Goal: Task Accomplishment & Management: Manage account settings

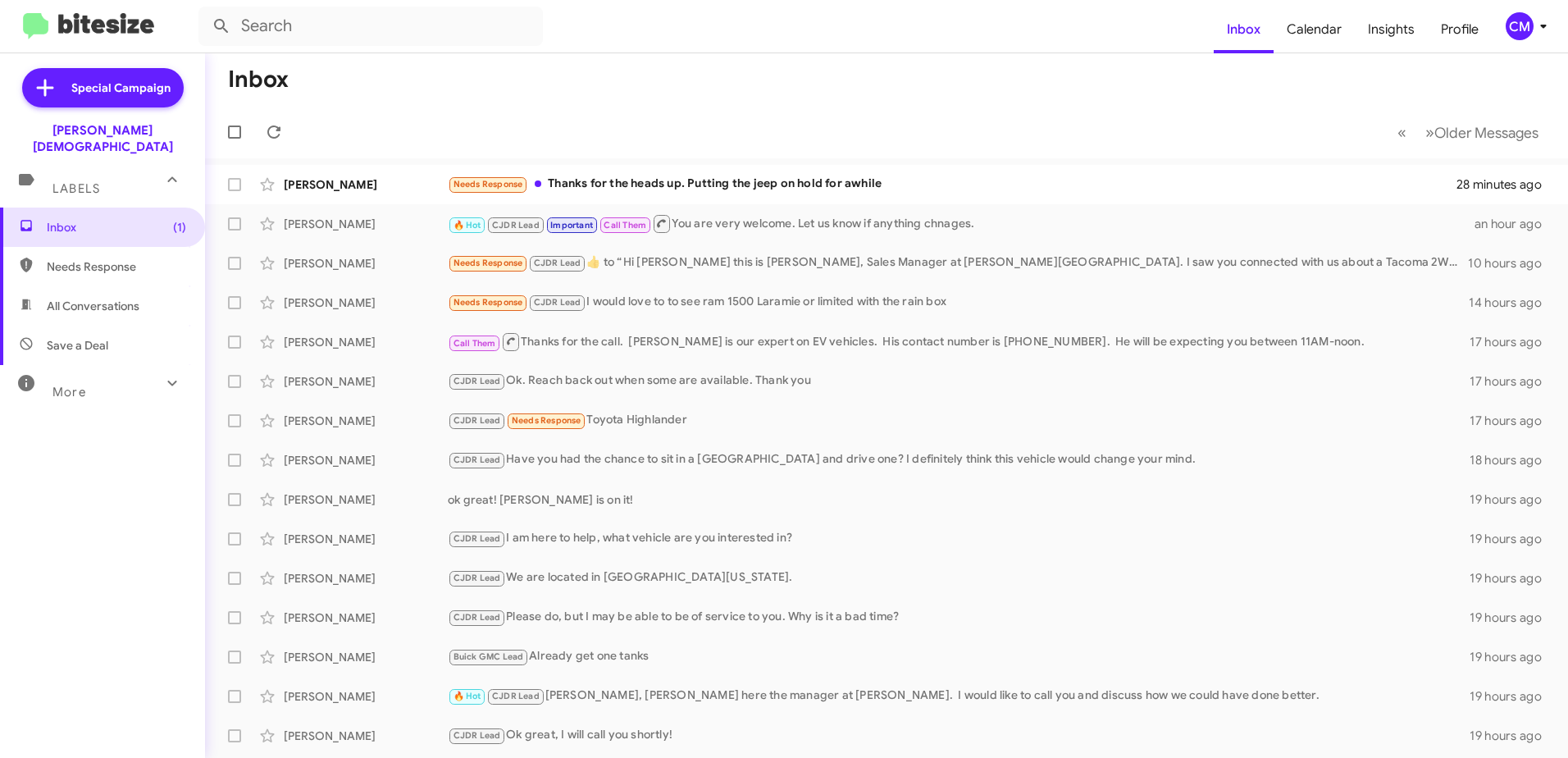
click at [120, 258] on span "Needs Response" at bounding box center [116, 266] width 140 height 16
type input "in:needs-response"
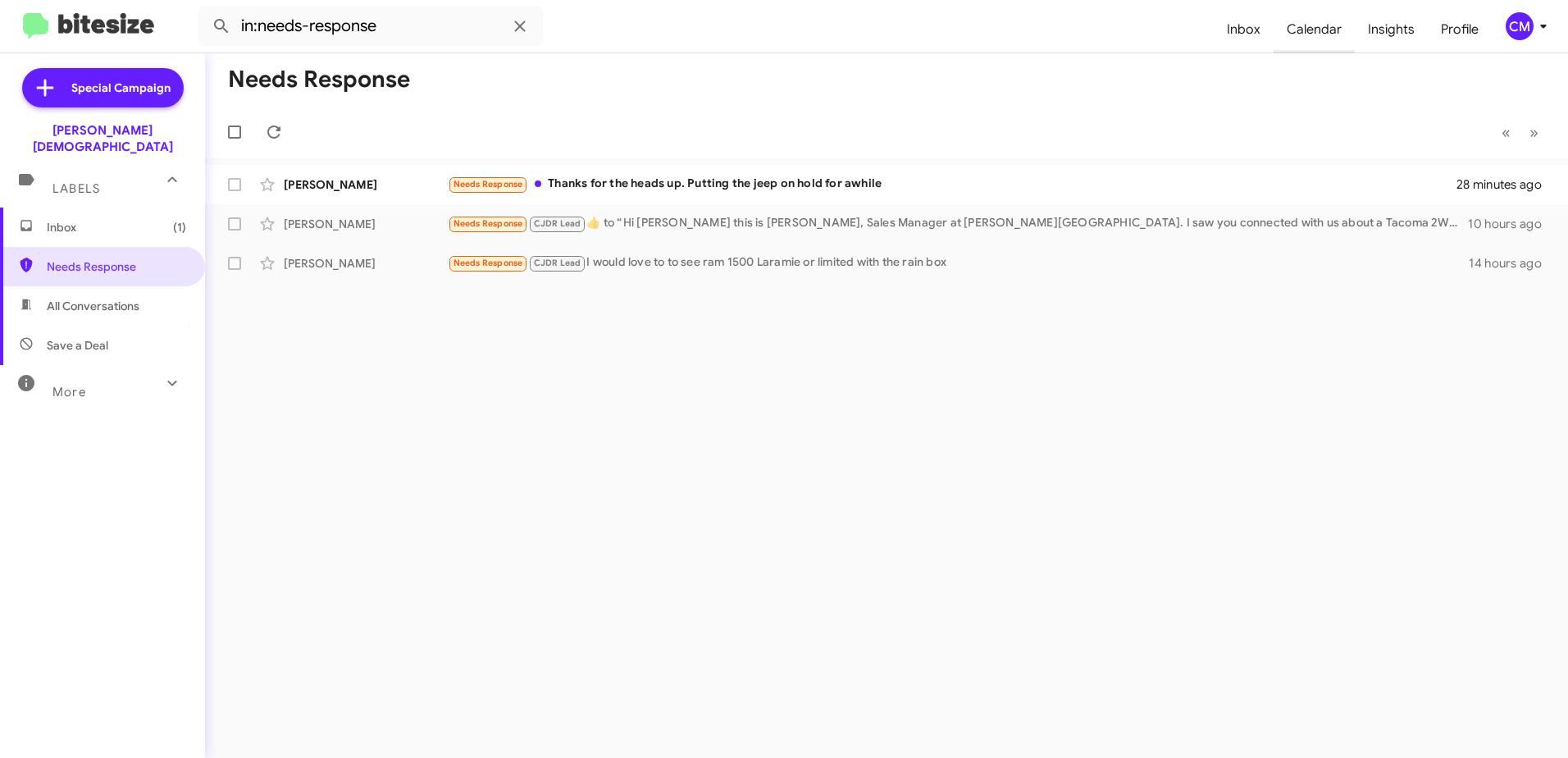
click at [1307, 30] on span "Calendar" at bounding box center [1314, 29] width 82 height 48
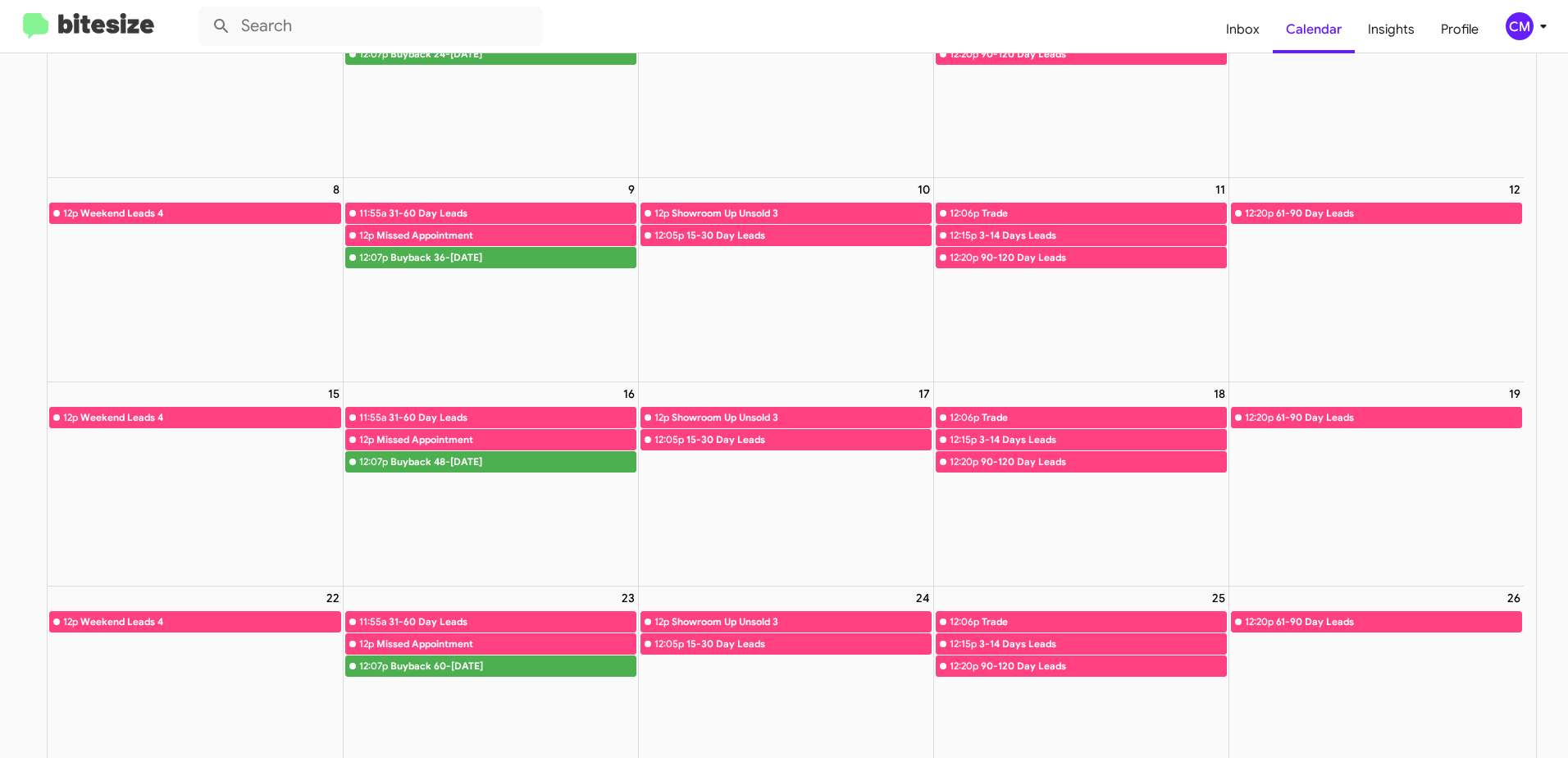
scroll to position [246, 0]
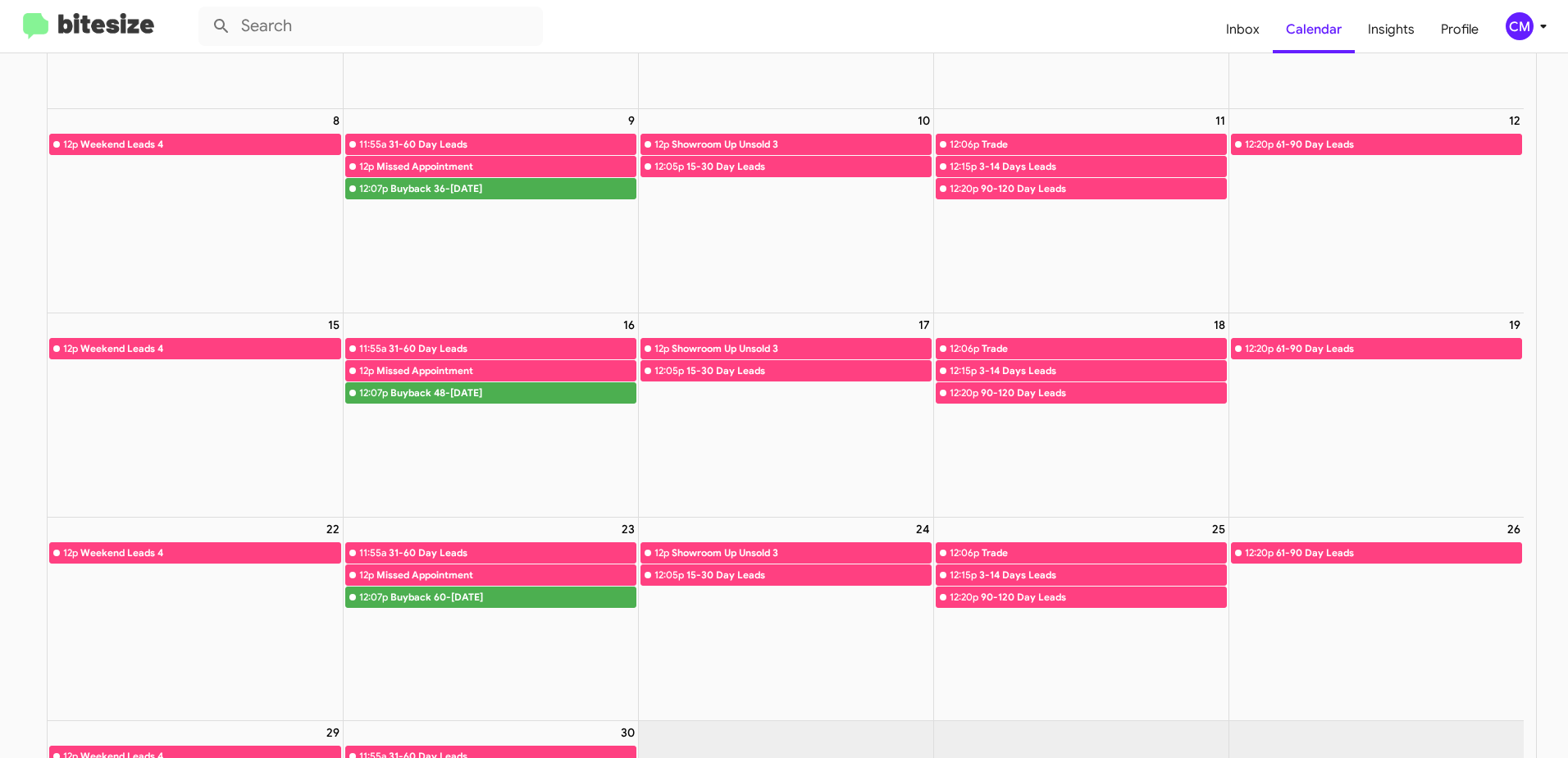
click at [115, 550] on div "Weekend Leads 4" at bounding box center [211, 552] width 260 height 16
click at [52, 549] on link "12p Weekend Leads 4" at bounding box center [195, 553] width 292 height 21
click at [52, 550] on link "12p Weekend Leads 4" at bounding box center [195, 553] width 292 height 21
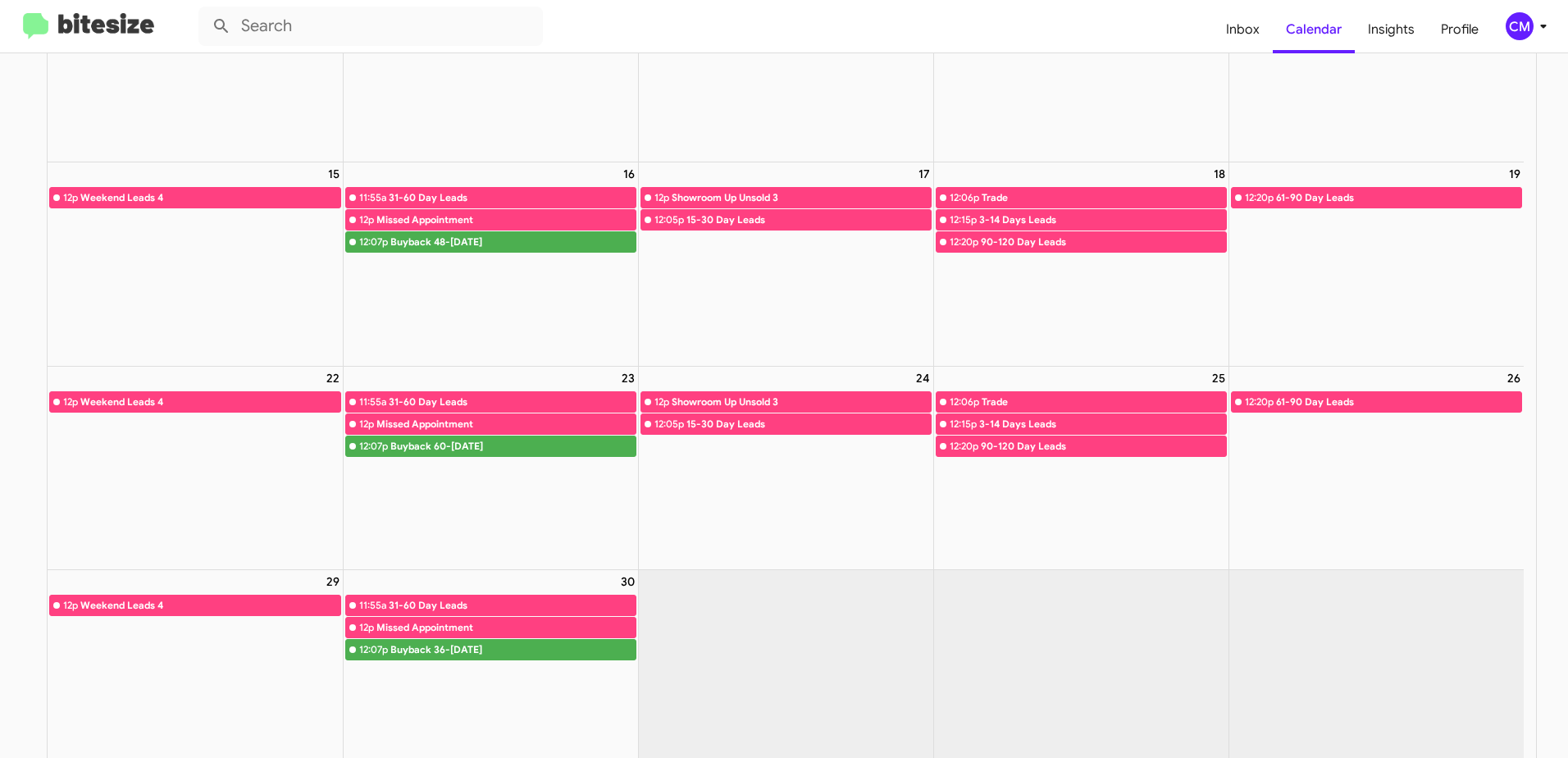
scroll to position [410, 0]
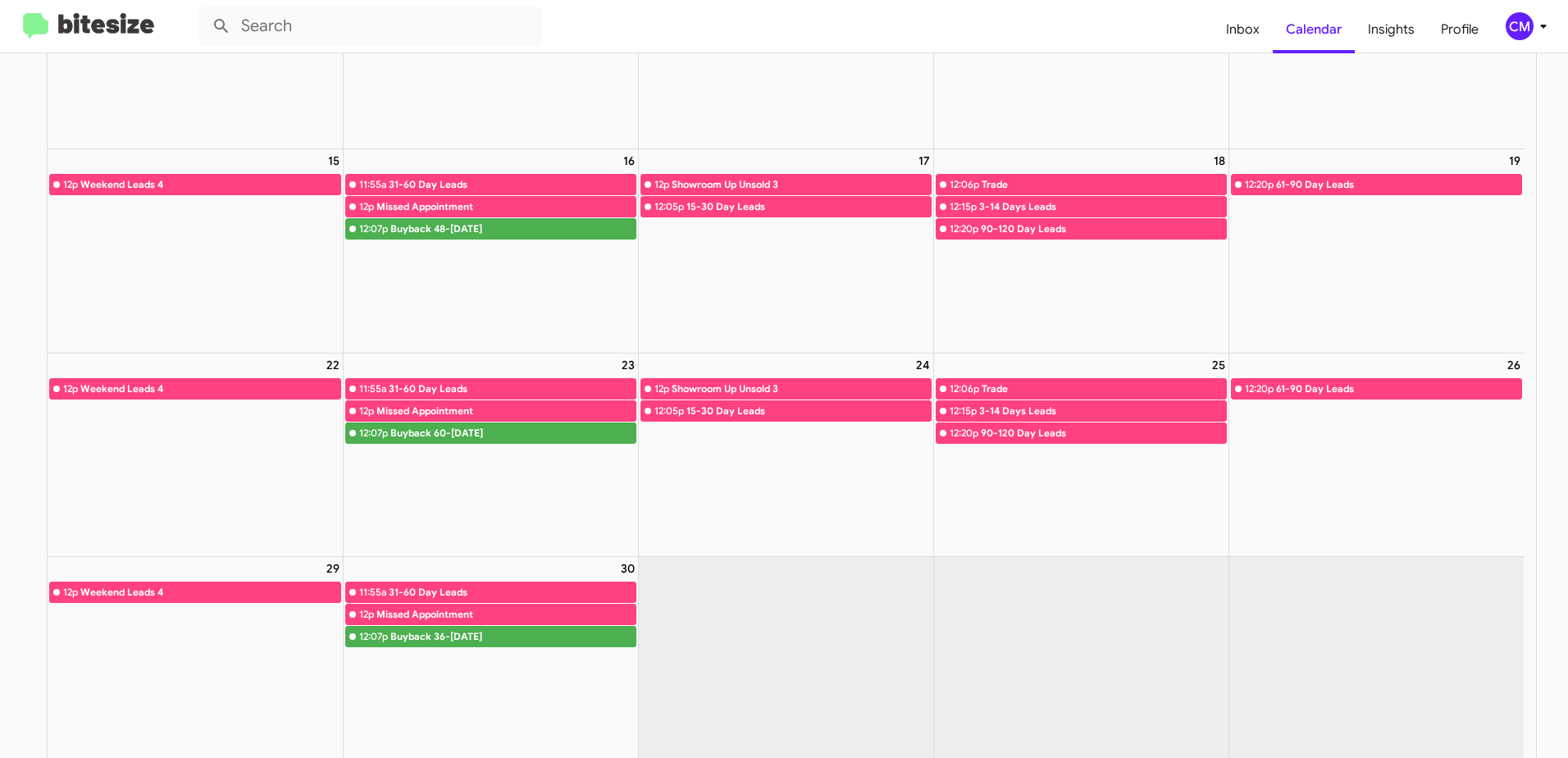
click at [51, 590] on link "12p Weekend Leads 4" at bounding box center [195, 592] width 292 height 21
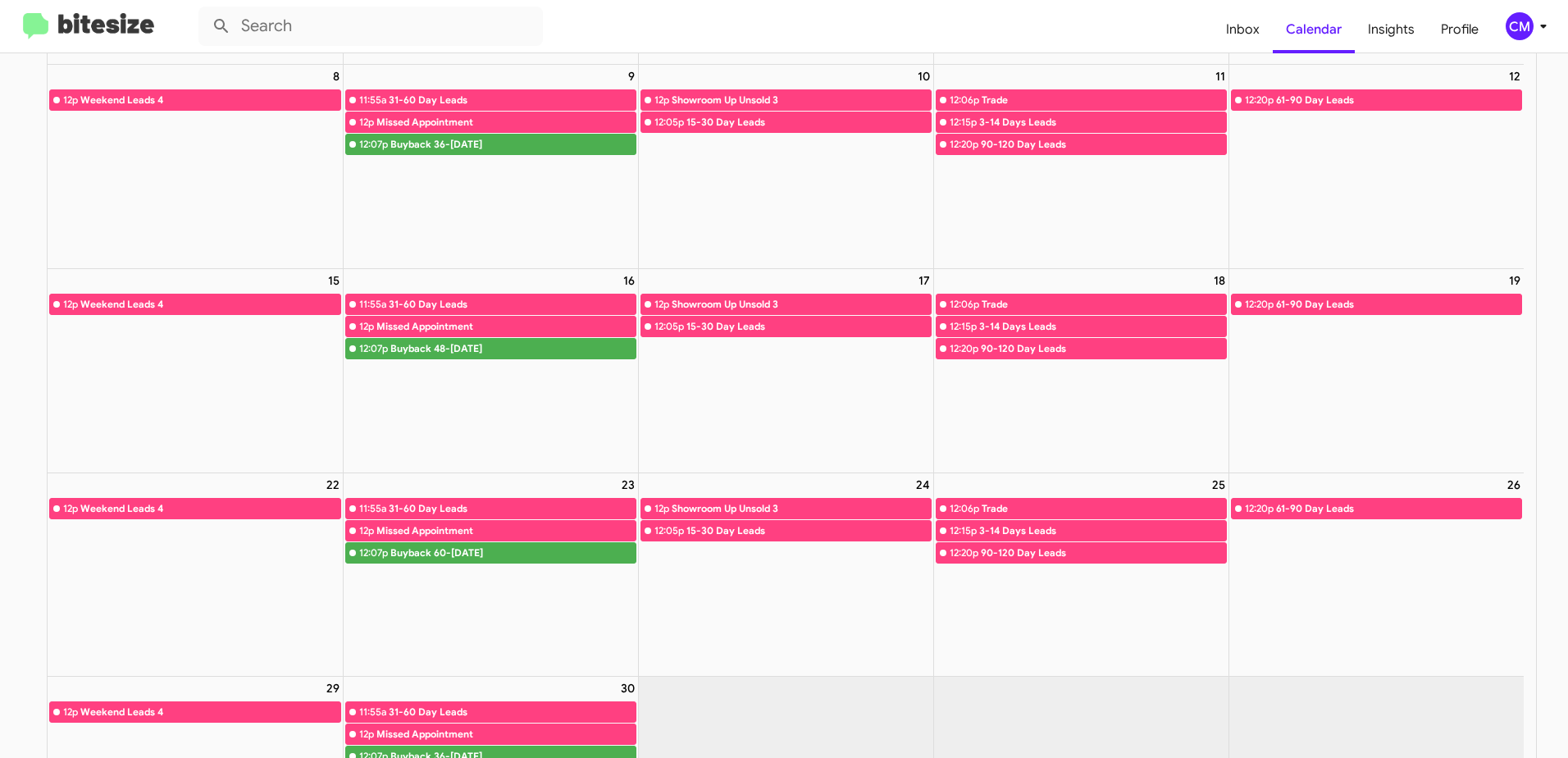
scroll to position [468, 0]
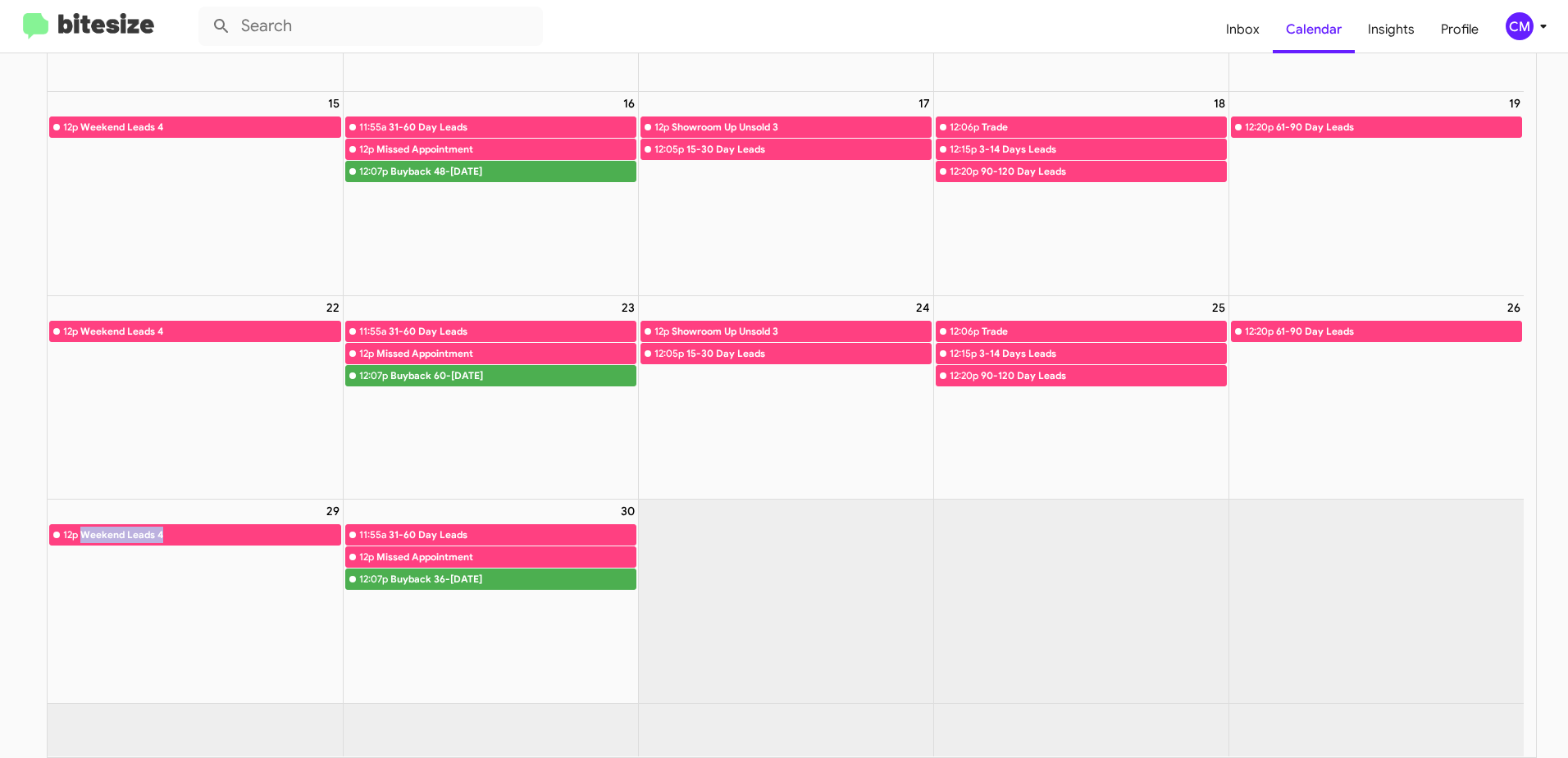
drag, startPoint x: 83, startPoint y: 537, endPoint x: 172, endPoint y: 533, distance: 89.1
click at [172, 533] on div "Weekend Leads 4" at bounding box center [211, 534] width 260 height 16
click at [1384, 33] on span "Insights" at bounding box center [1390, 29] width 73 height 48
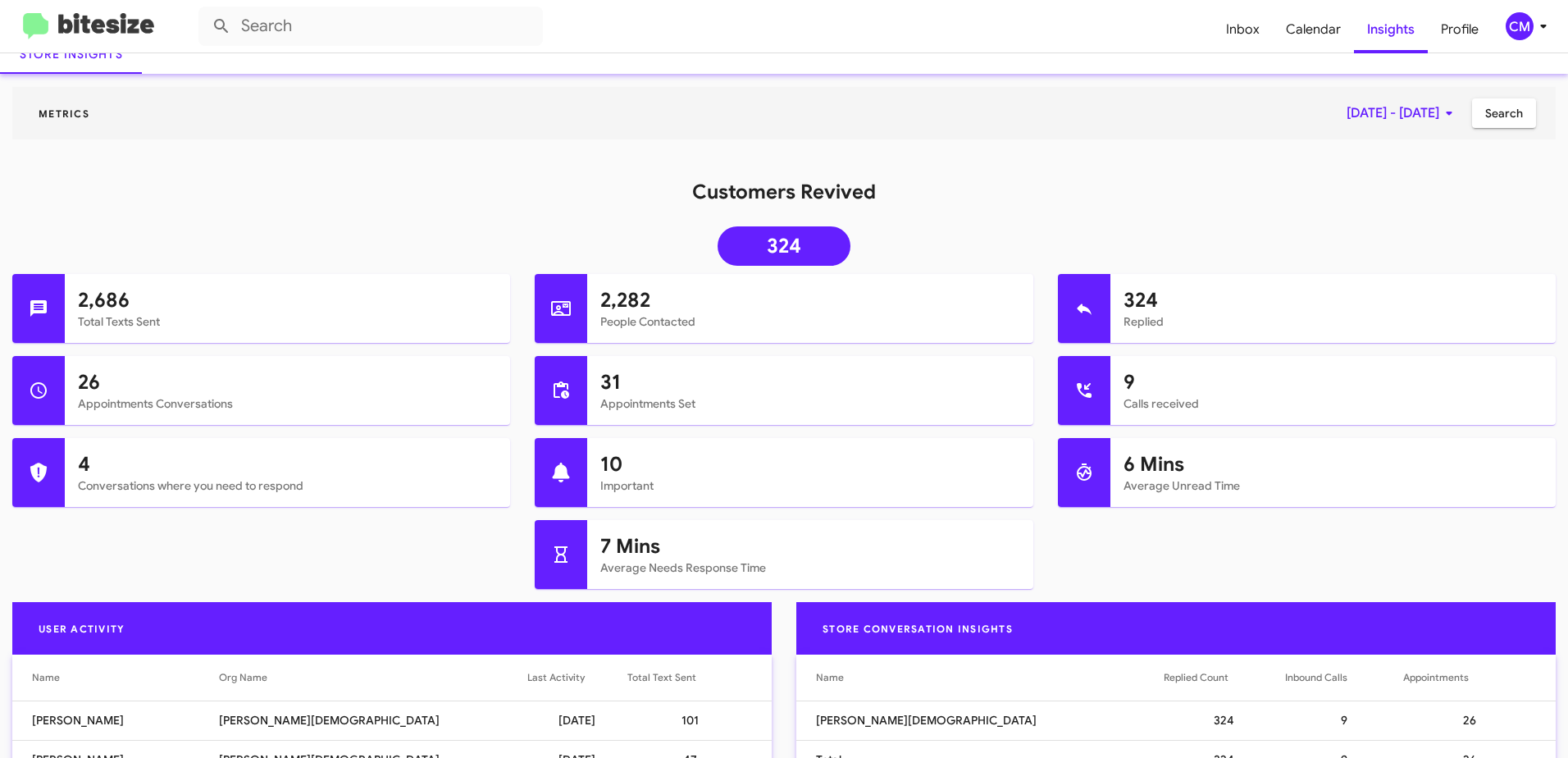
scroll to position [82, 0]
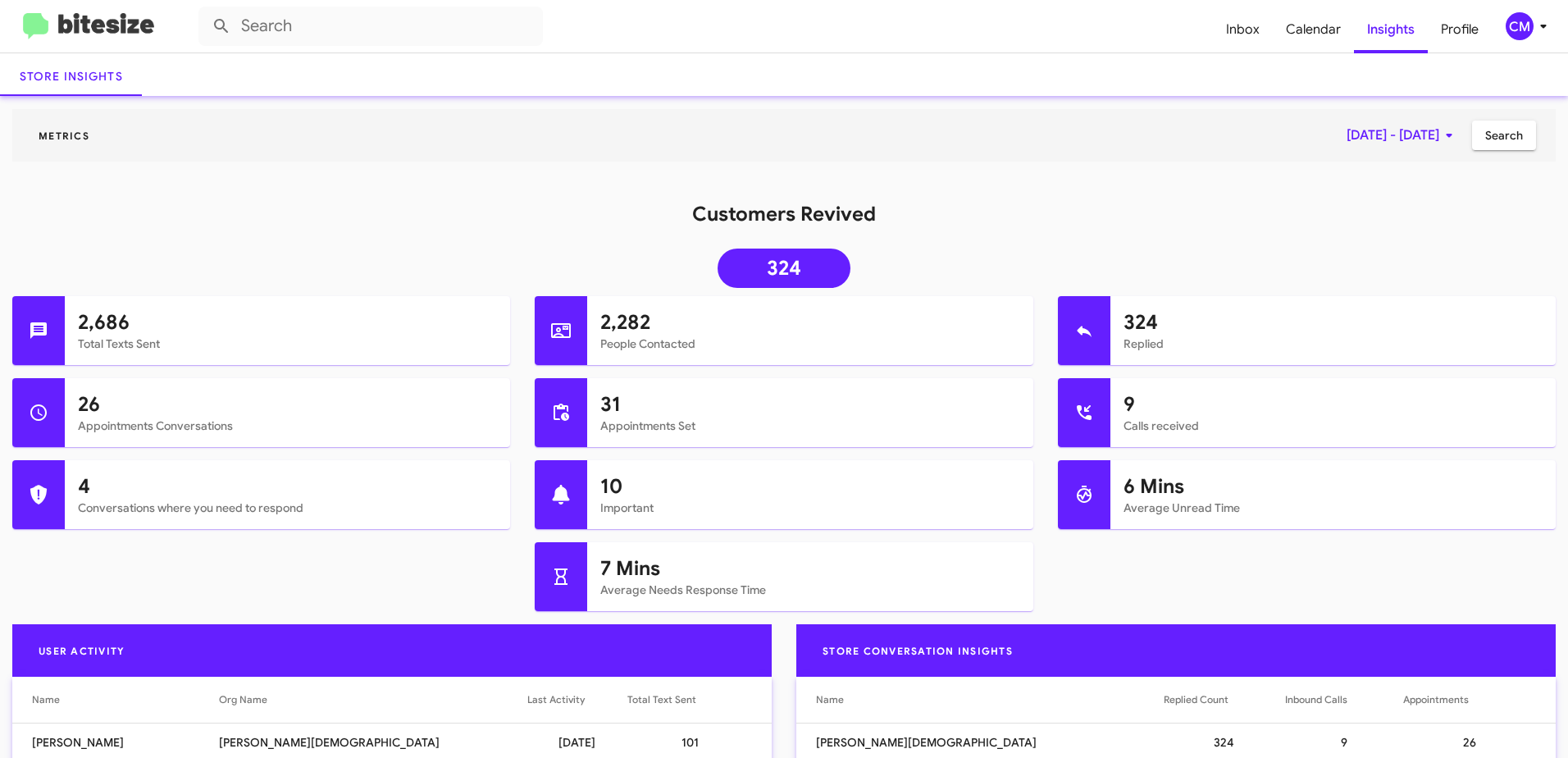
click at [91, 30] on img at bounding box center [88, 27] width 131 height 27
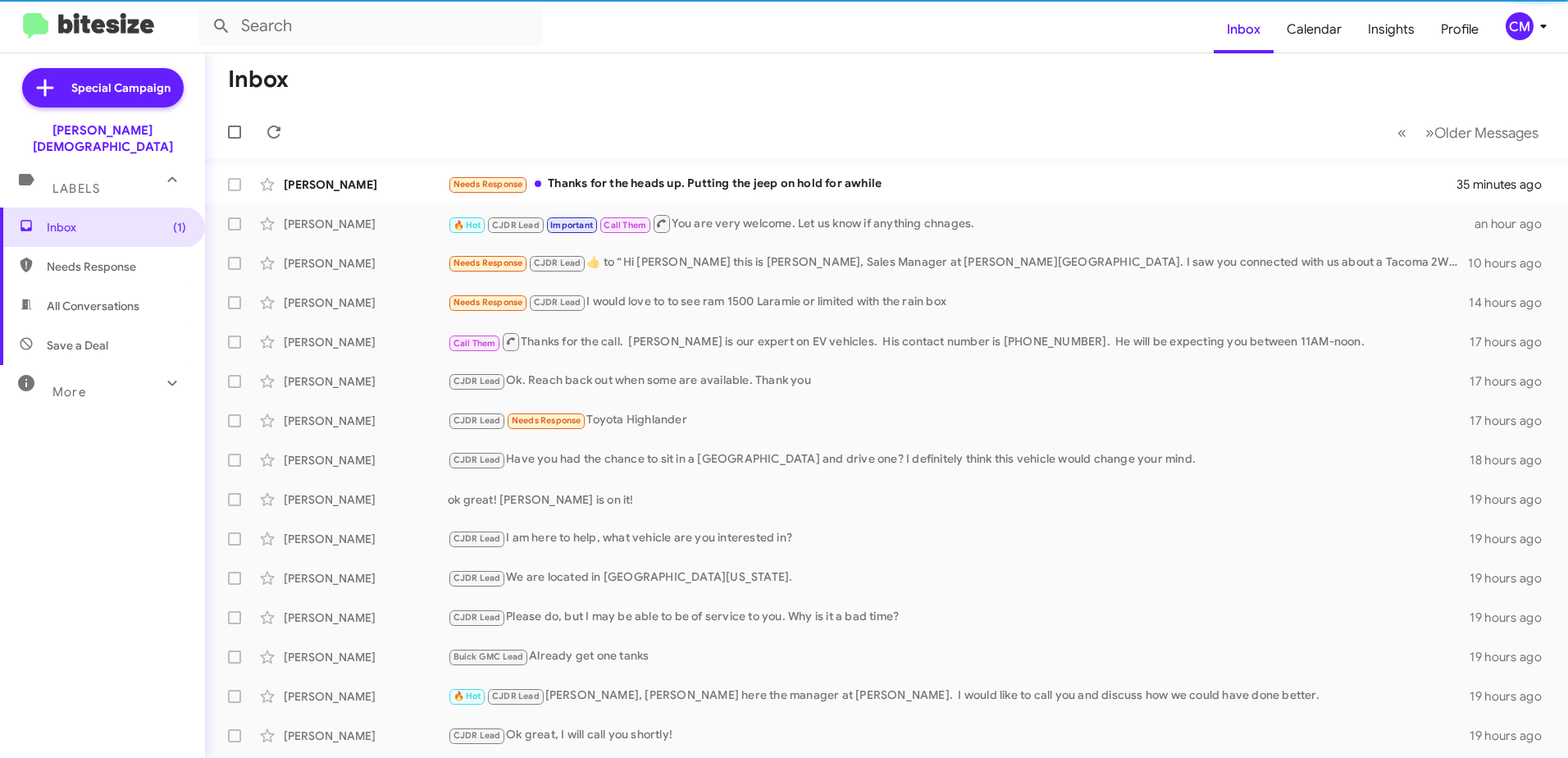
click at [116, 379] on div "More" at bounding box center [86, 384] width 146 height 30
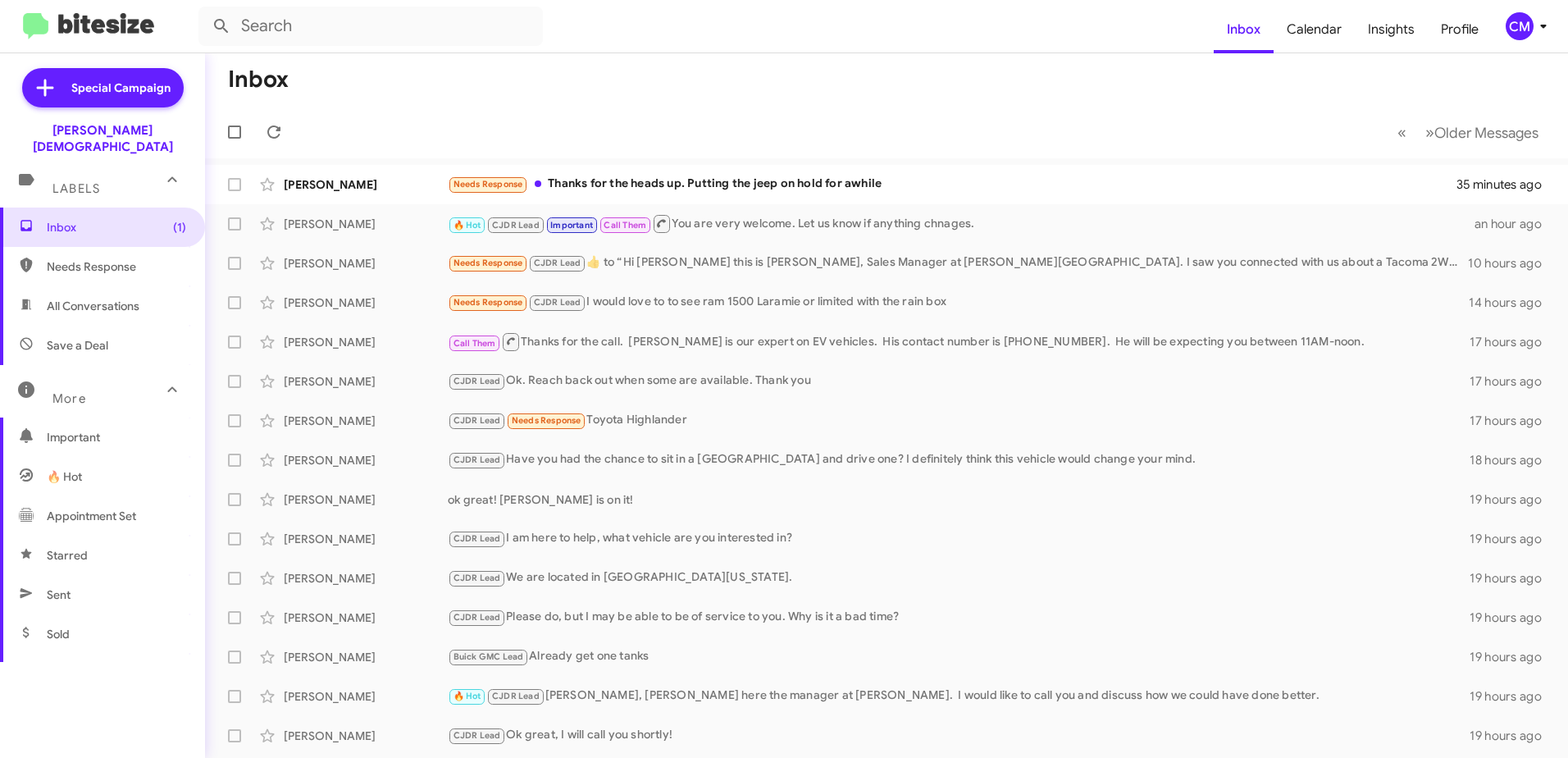
click at [83, 508] on span "Appointment Set" at bounding box center [91, 515] width 89 height 16
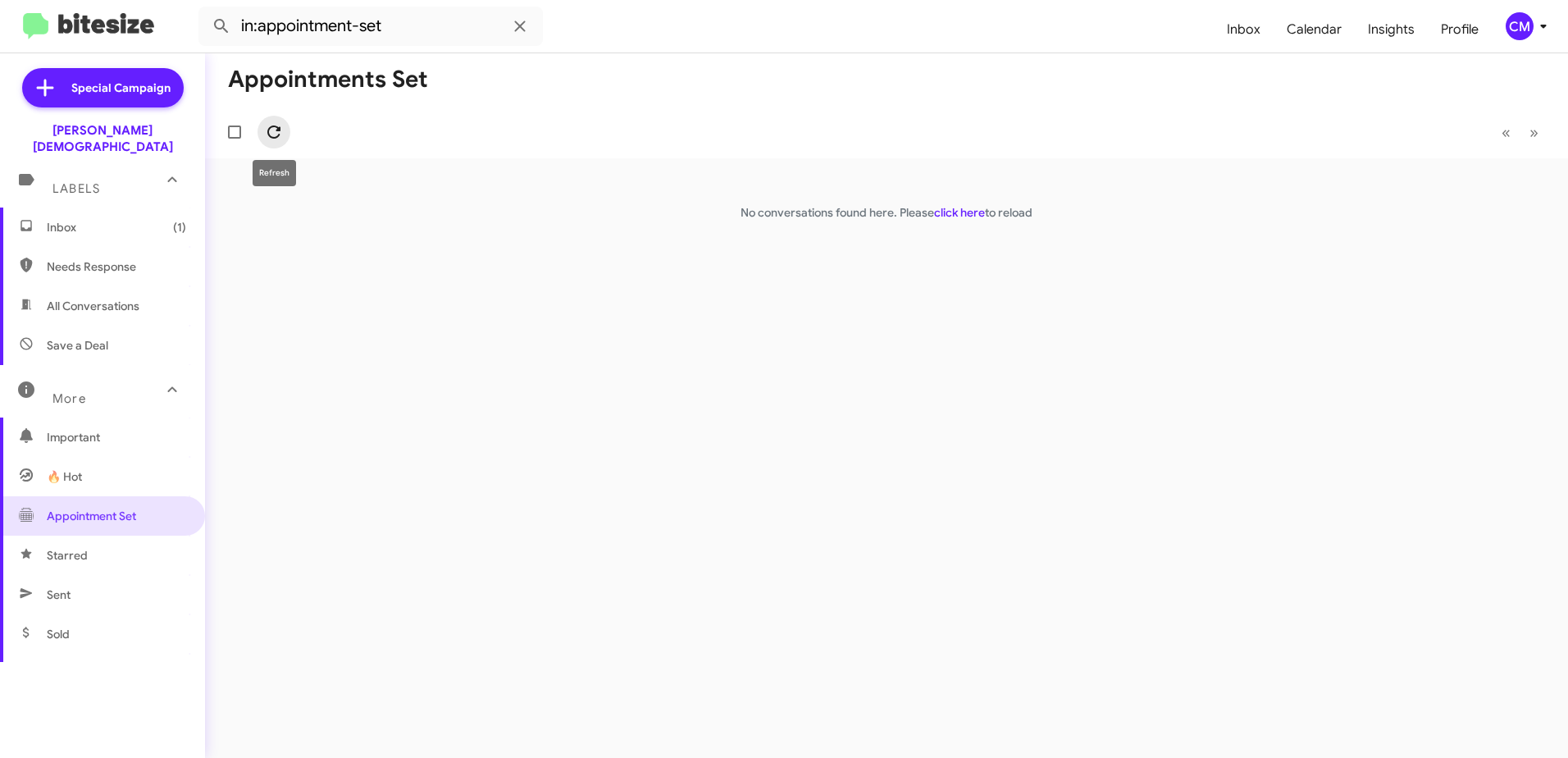
click at [273, 128] on icon at bounding box center [274, 132] width 19 height 19
click at [94, 583] on span "Sent" at bounding box center [102, 594] width 205 height 40
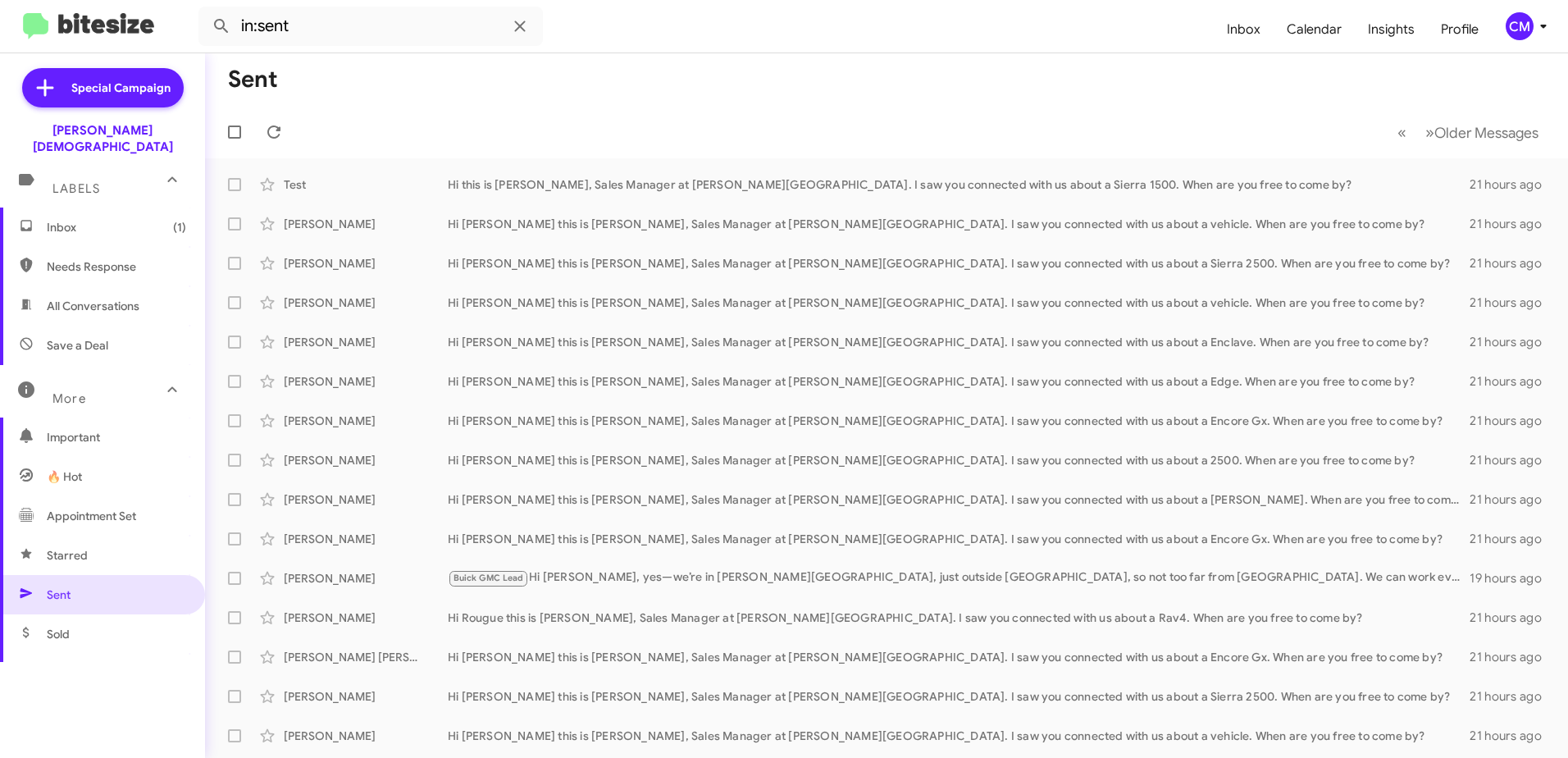
click at [104, 537] on span "Starred" at bounding box center [102, 555] width 205 height 40
type input "in:starred"
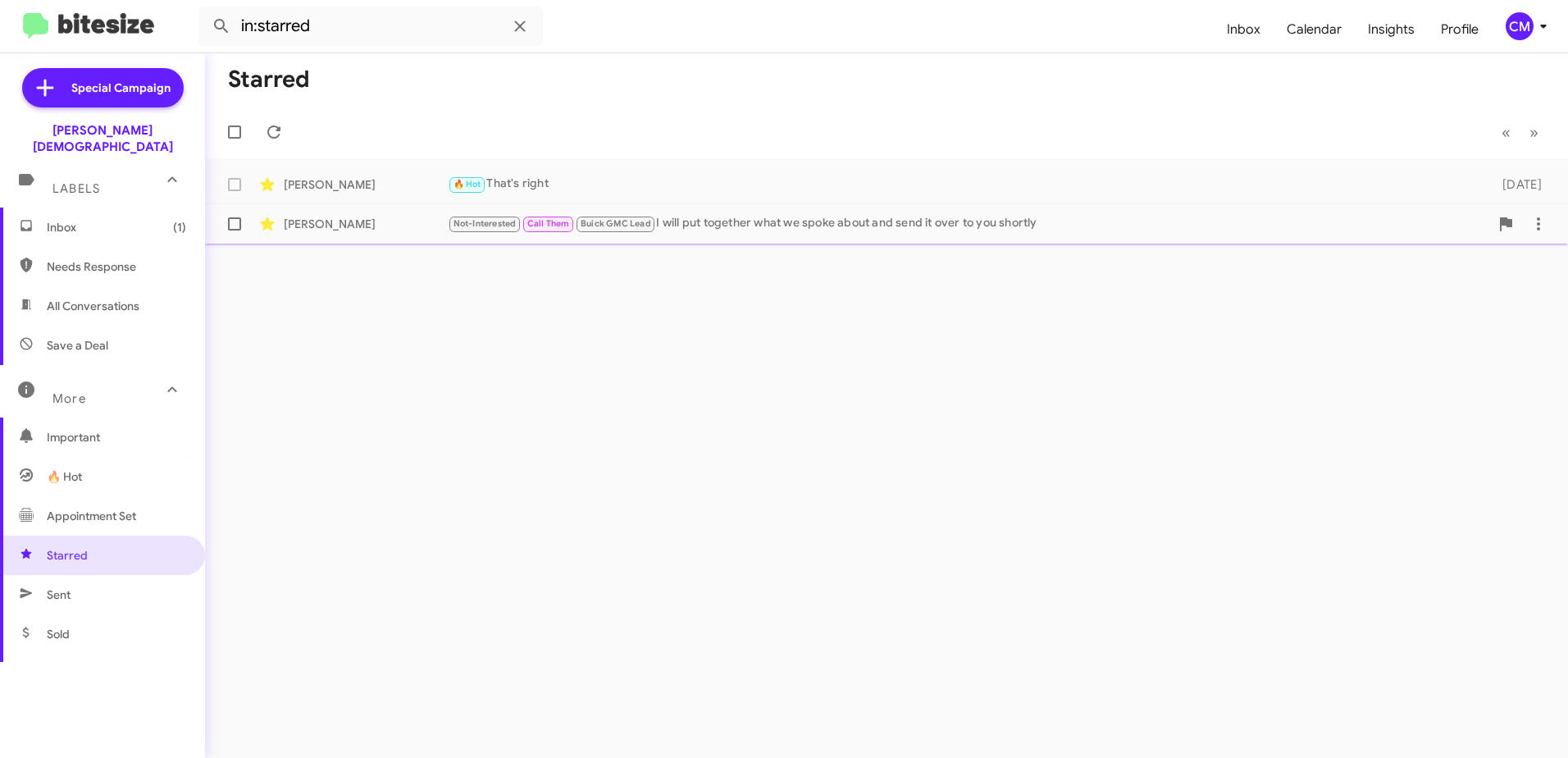
click at [736, 226] on div "Not-Interested Call Them Buick GMC Lead I will put together what we spoke about…" at bounding box center [967, 223] width 1041 height 18
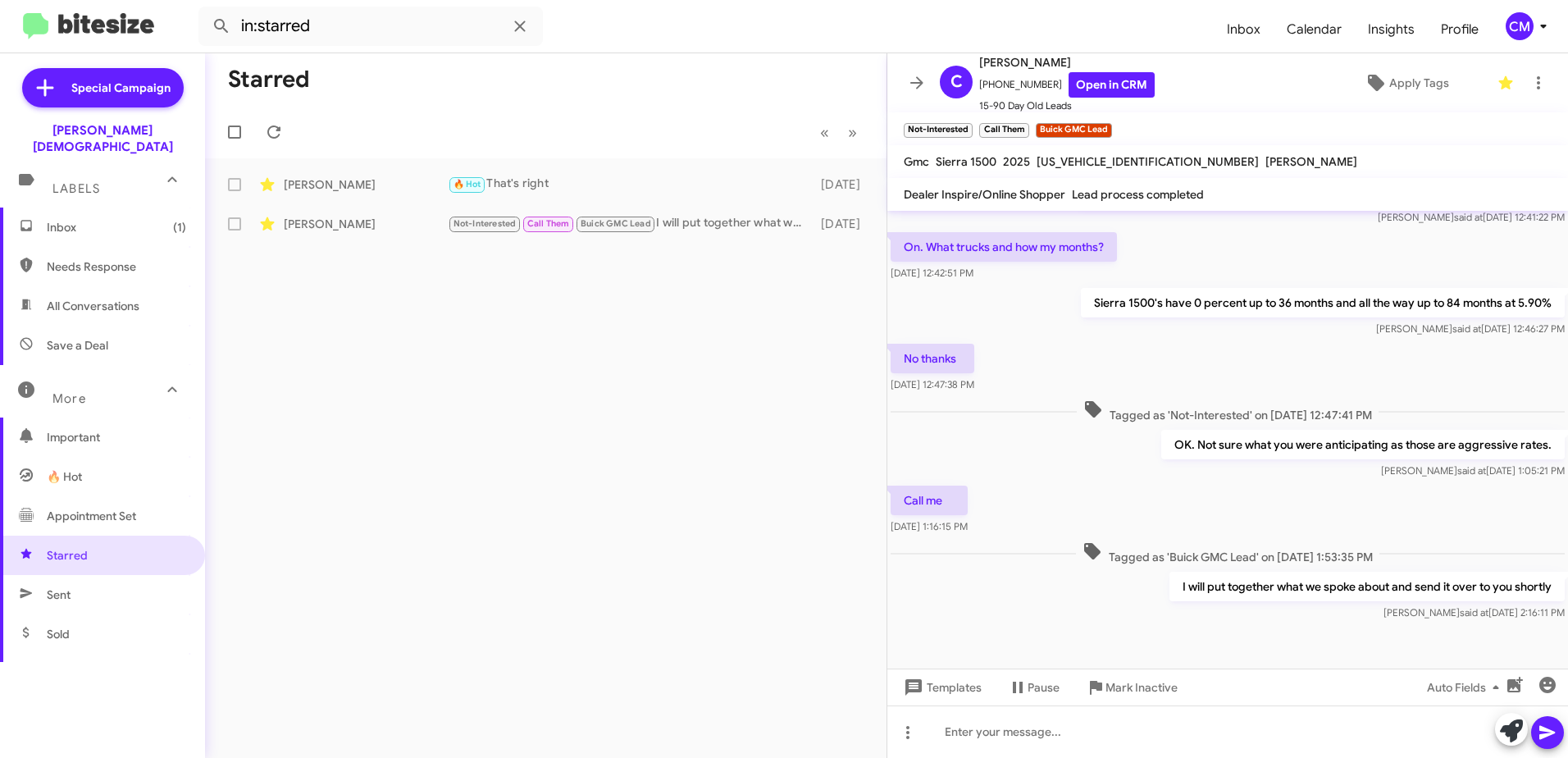
scroll to position [167, 0]
click at [613, 484] on div "Starred « Previous » Next [PERSON_NAME] 🔥 Hot That's right [DATE] [PERSON_NAME]…" at bounding box center [545, 406] width 681 height 705
click at [916, 81] on icon at bounding box center [917, 82] width 19 height 19
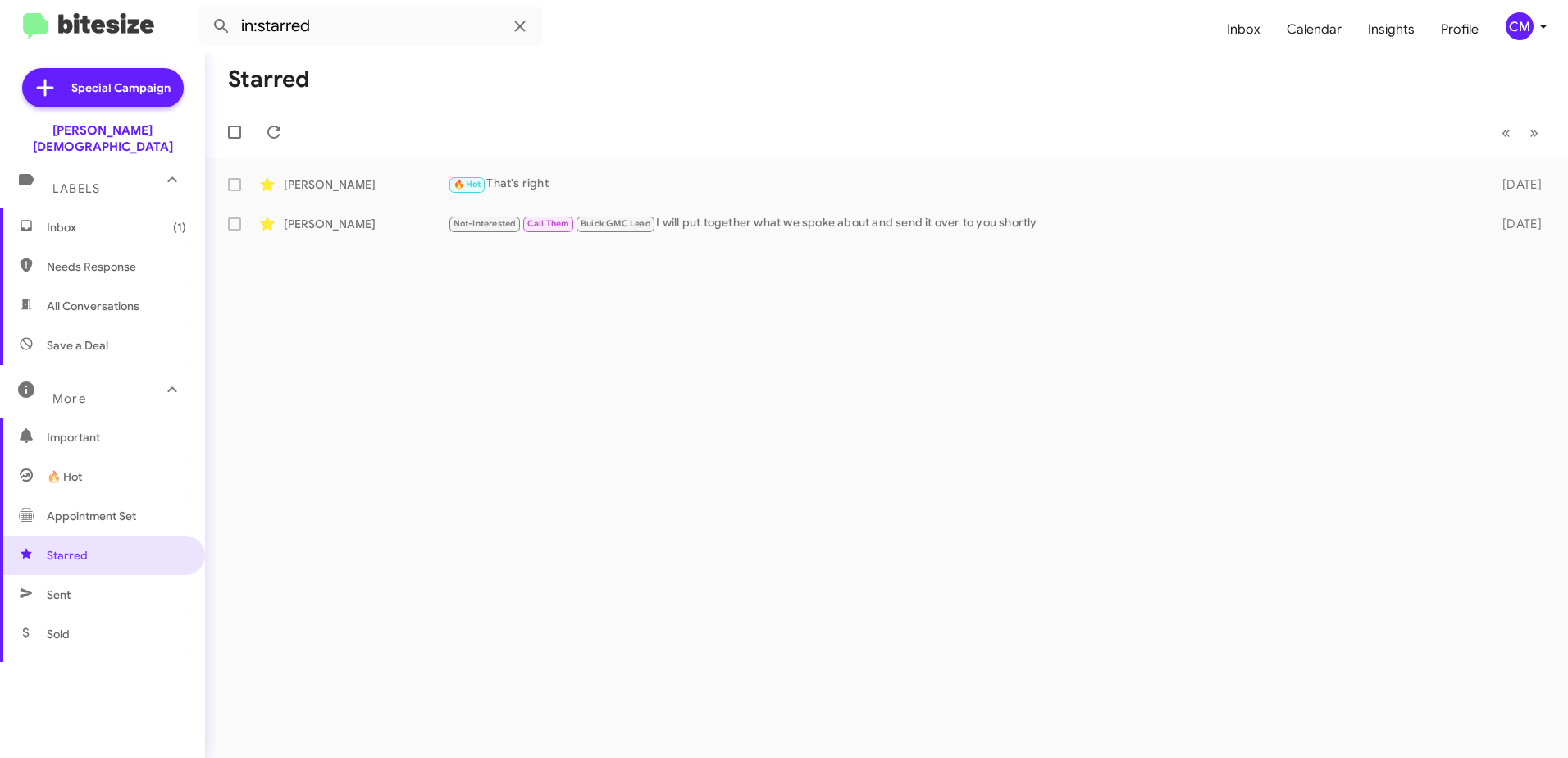
click at [126, 219] on span "Inbox (1)" at bounding box center [116, 227] width 140 height 16
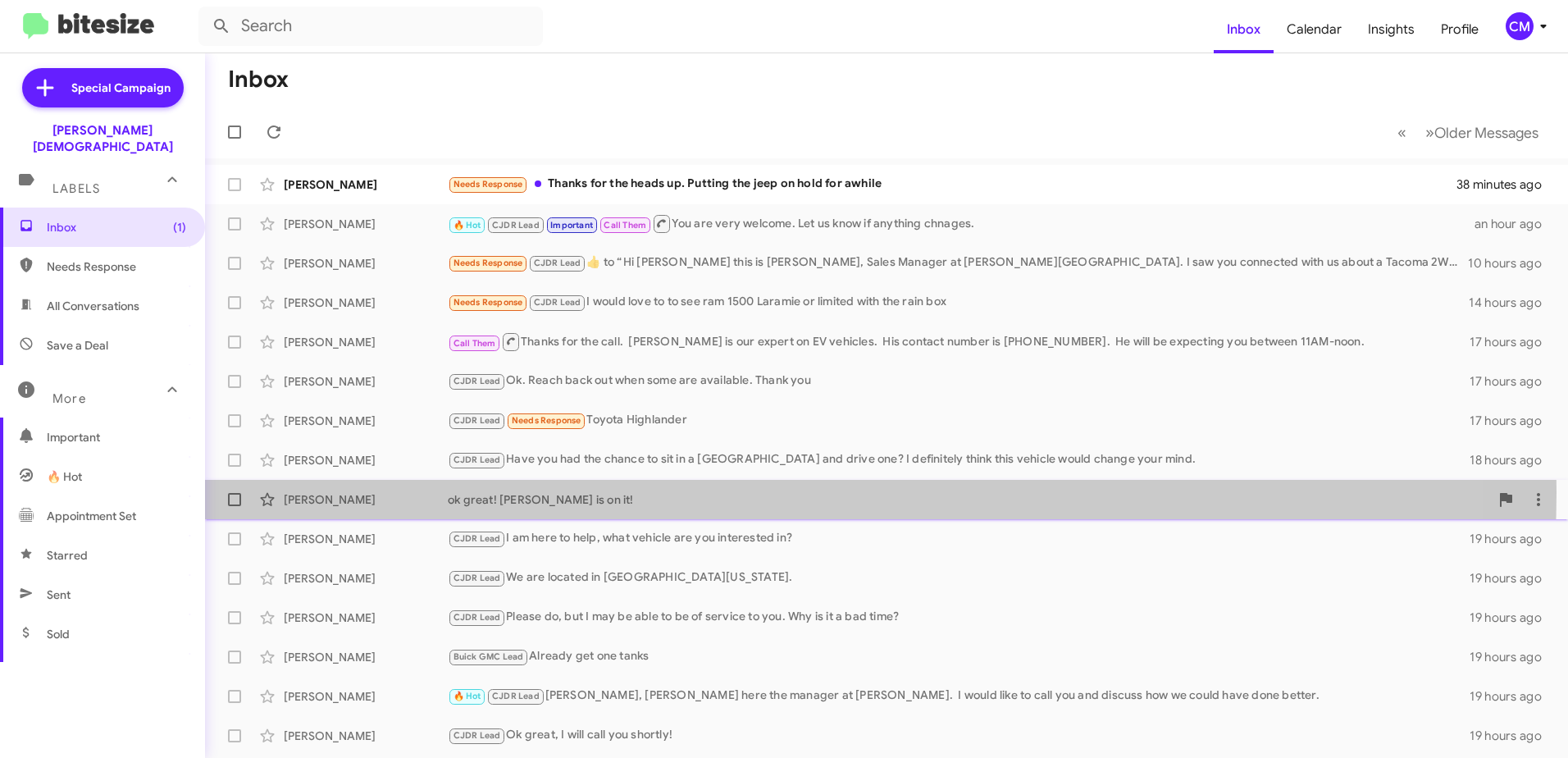
click at [685, 492] on div "ok great! [PERSON_NAME] is on it!" at bounding box center [967, 499] width 1041 height 16
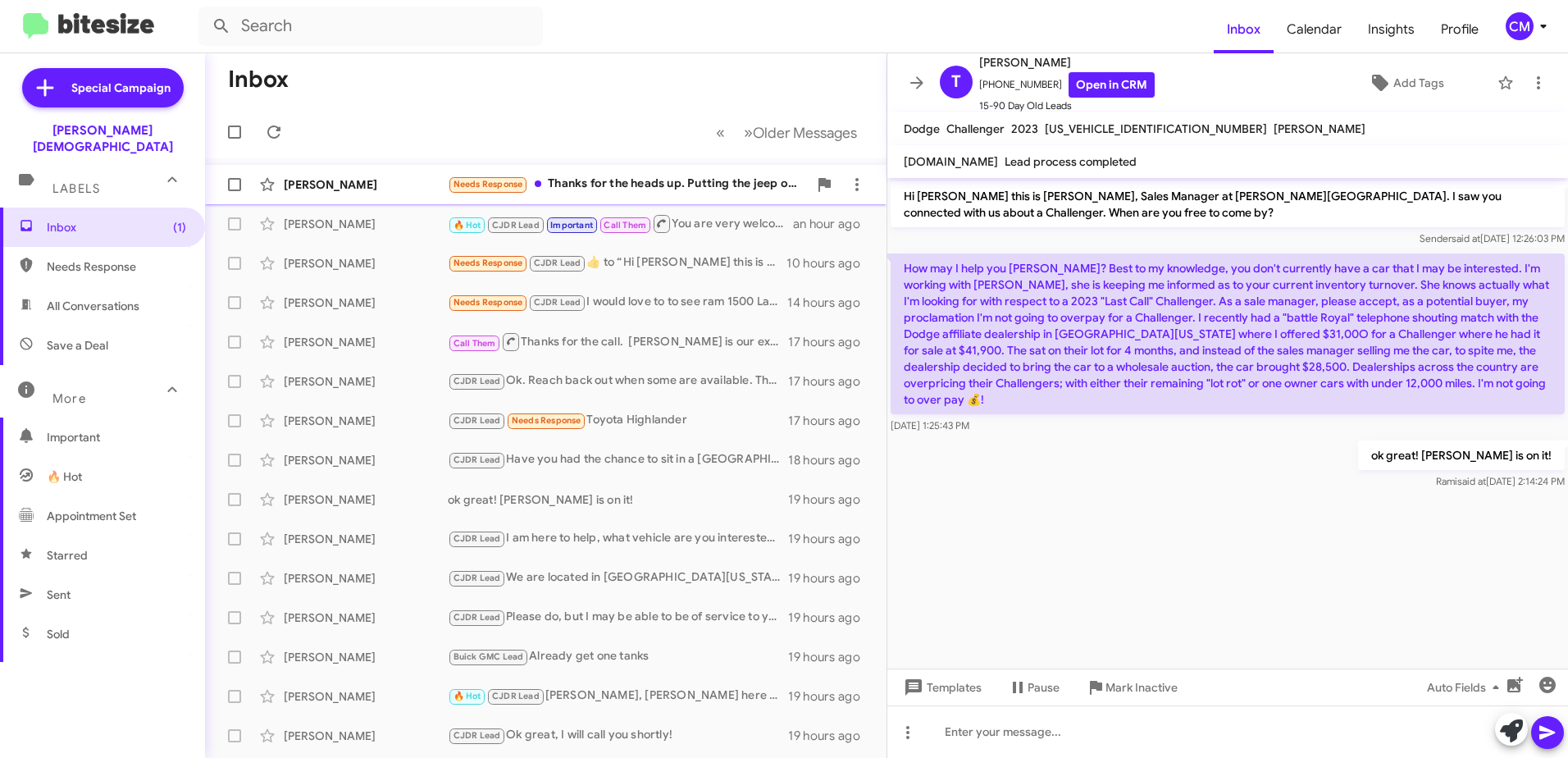
click at [724, 182] on div "Needs Response Thanks for the heads up. Putting the jeep on hold for awhile" at bounding box center [627, 183] width 360 height 18
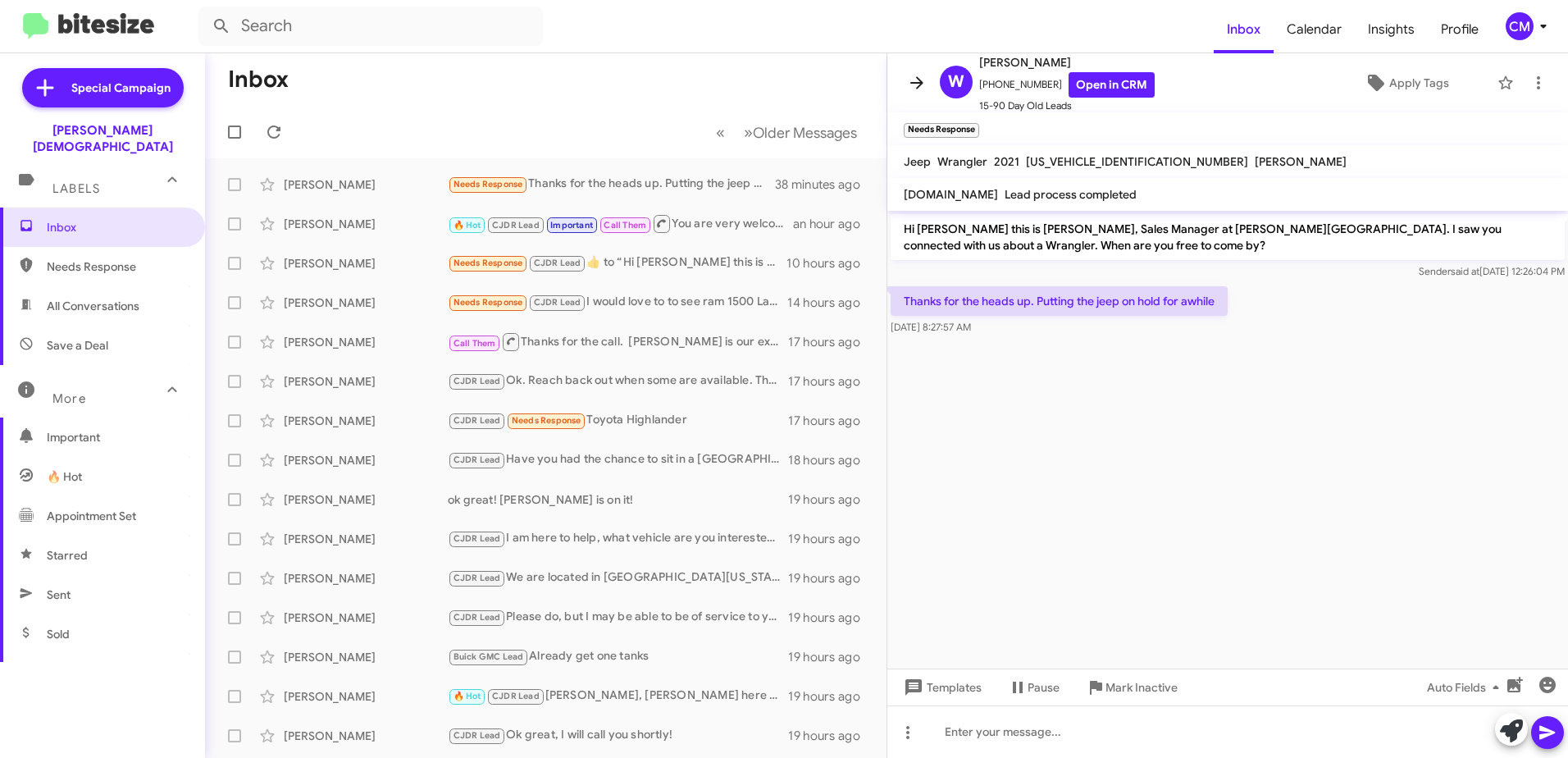
click at [920, 80] on icon at bounding box center [917, 82] width 14 height 13
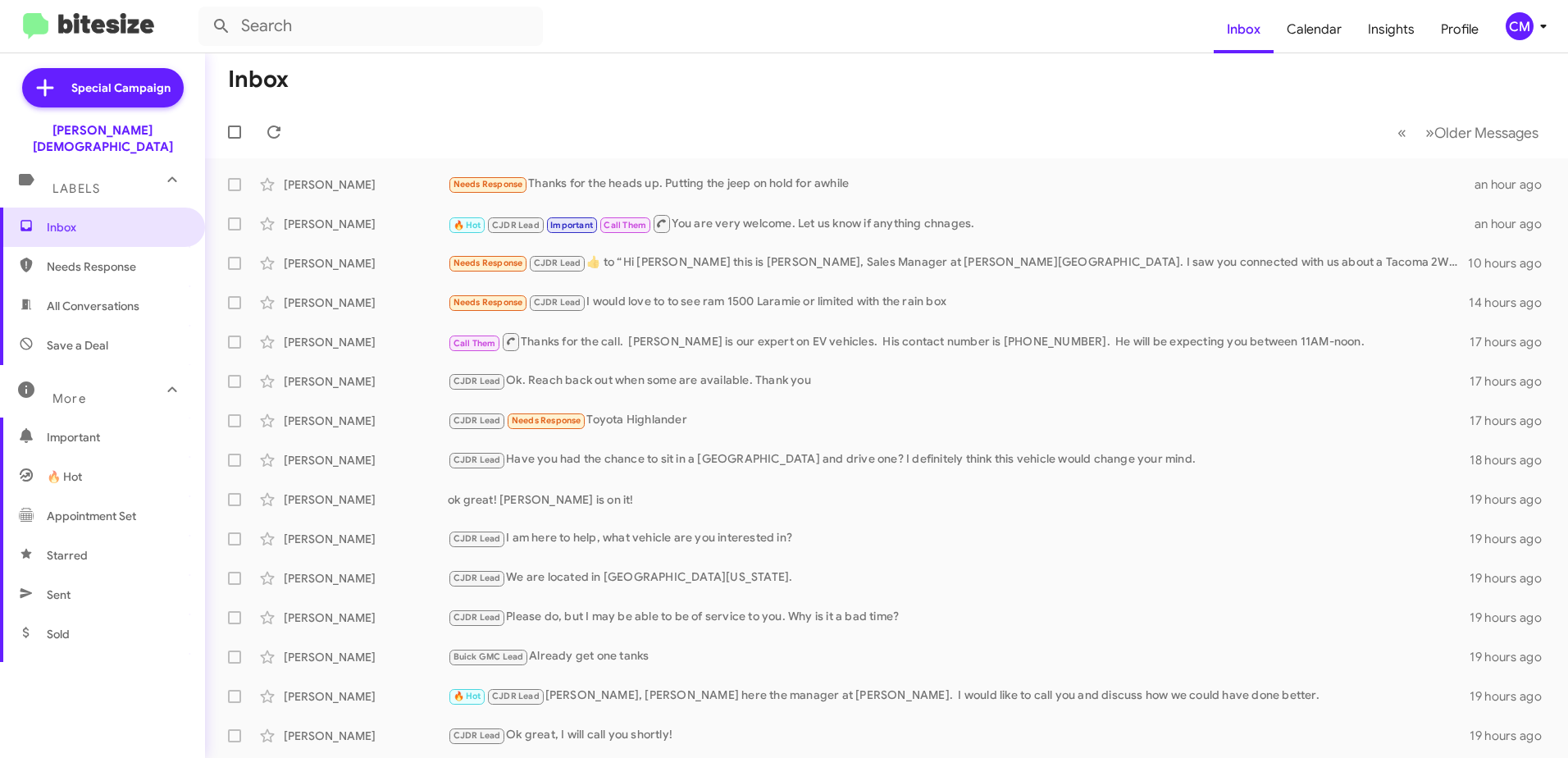
click at [88, 14] on img at bounding box center [88, 27] width 131 height 27
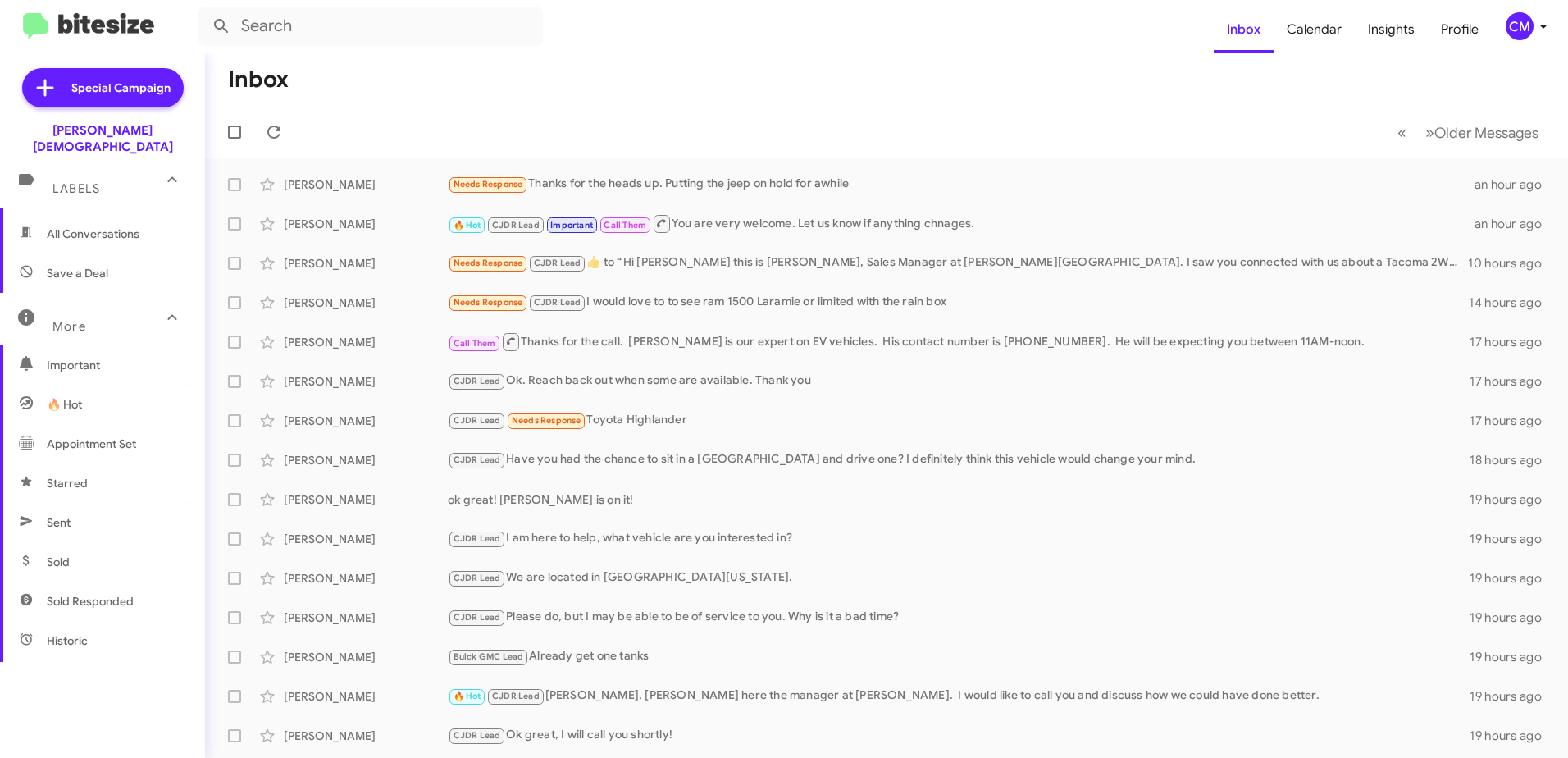
scroll to position [164, 0]
